Goal: Share content

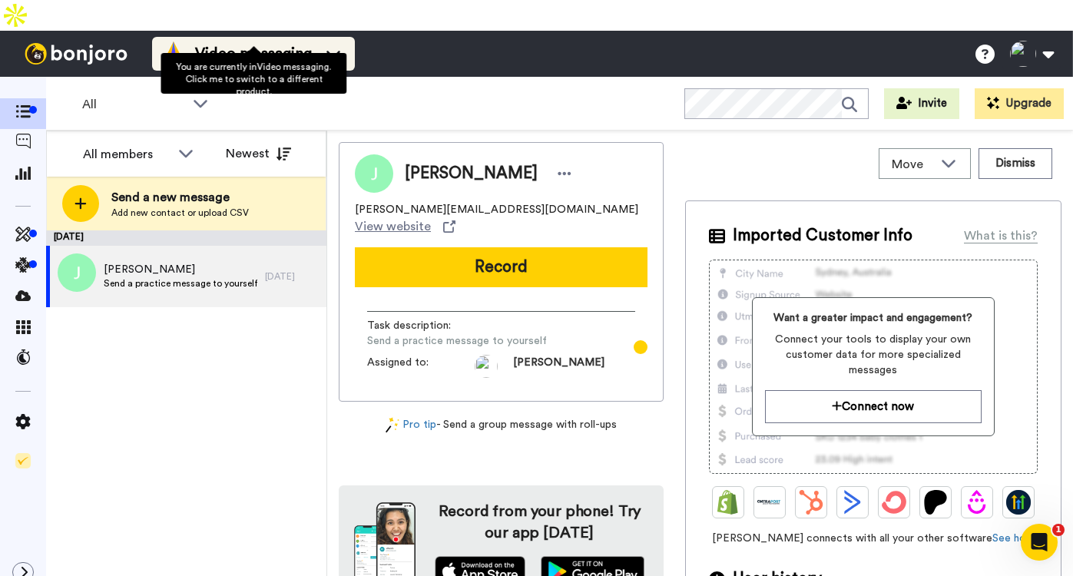
click at [234, 43] on span "Video messaging" at bounding box center [253, 54] width 117 height 22
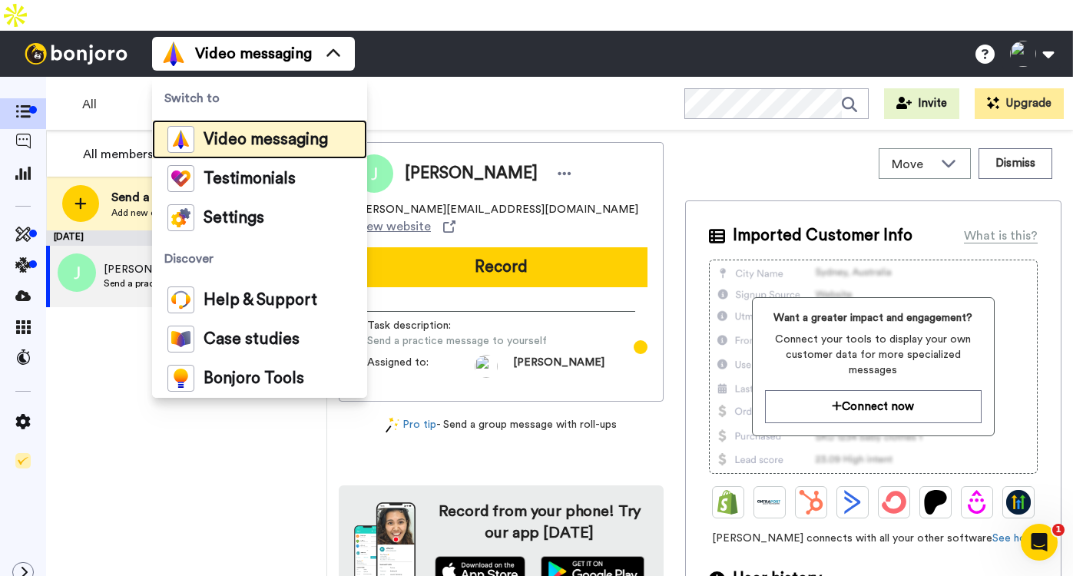
click at [249, 126] on div "Video messaging" at bounding box center [247, 139] width 161 height 27
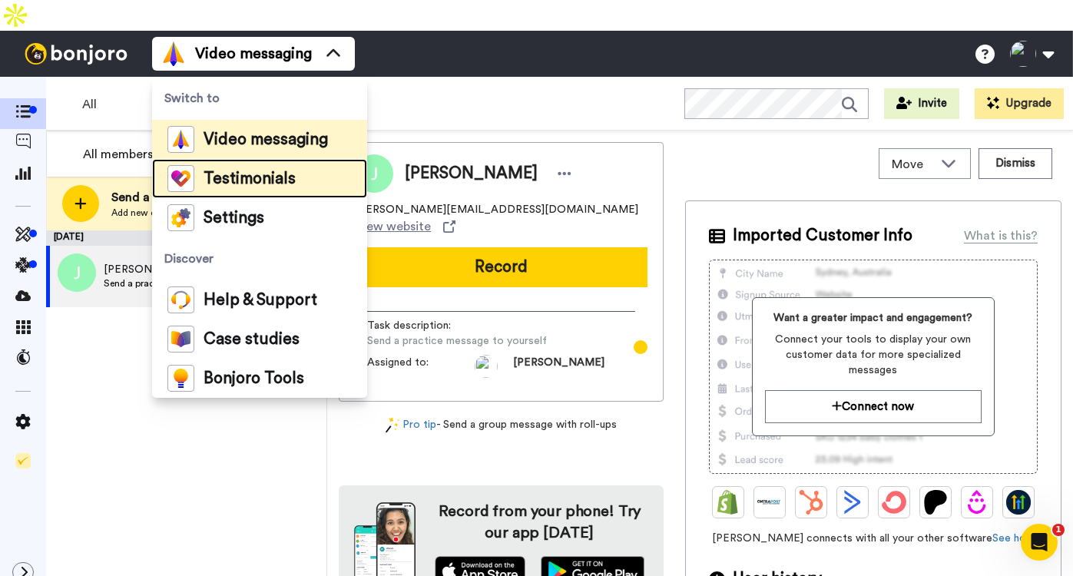
click at [250, 171] on span "Testimonials" at bounding box center [250, 178] width 92 height 15
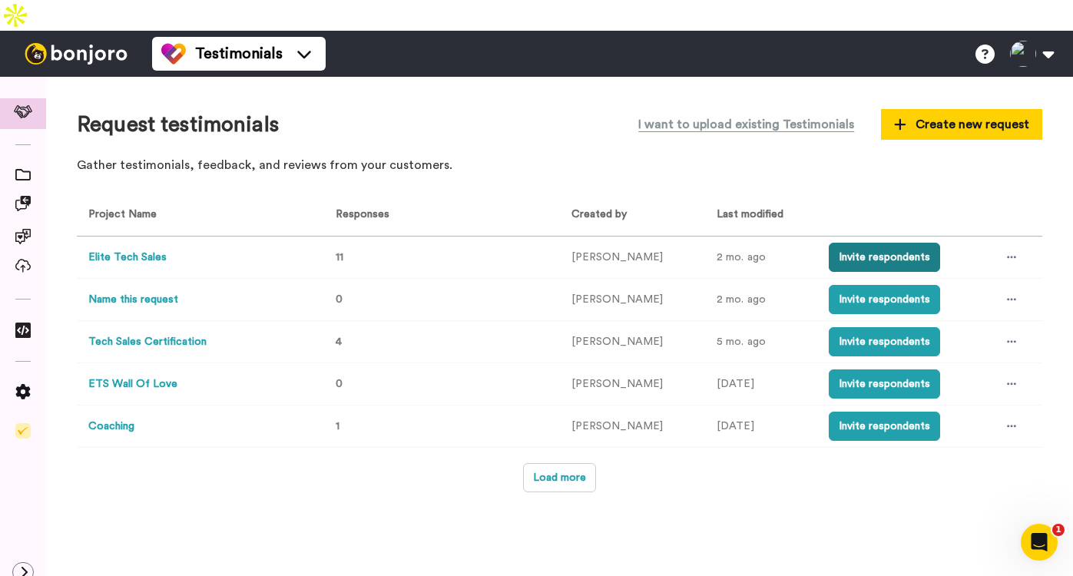
click at [848, 243] on button "Invite respondents" at bounding box center [884, 257] width 111 height 29
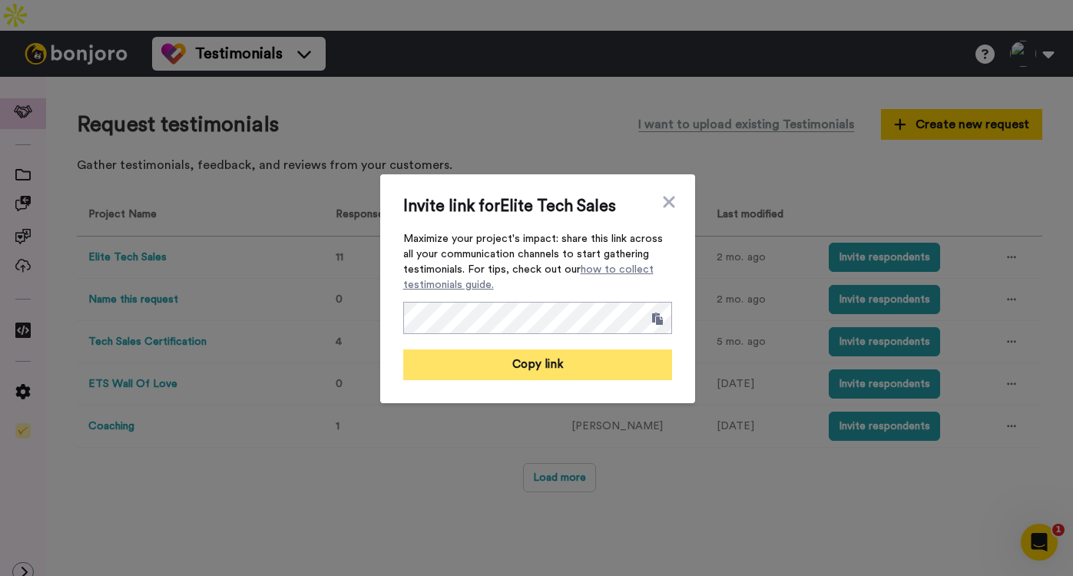
click at [630, 354] on button "Copy link" at bounding box center [537, 364] width 269 height 31
